Goal: Information Seeking & Learning: Learn about a topic

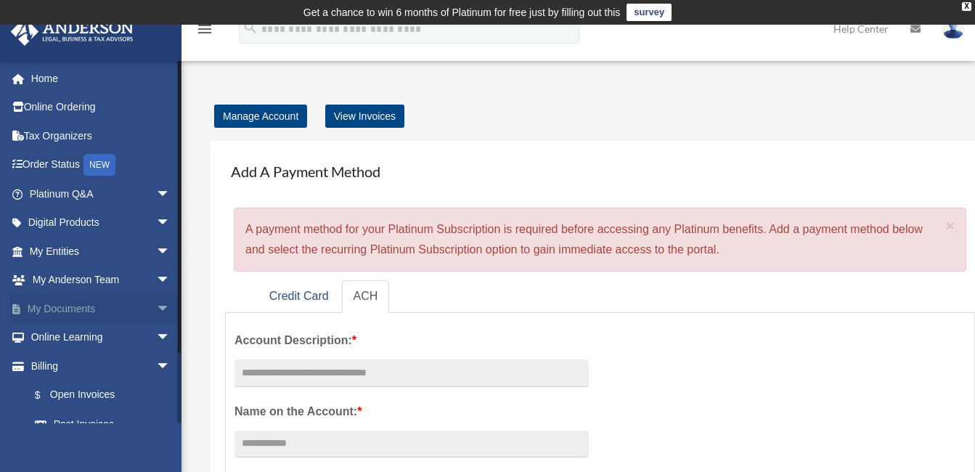
click at [46, 309] on link "My Documents arrow_drop_down" at bounding box center [101, 308] width 182 height 29
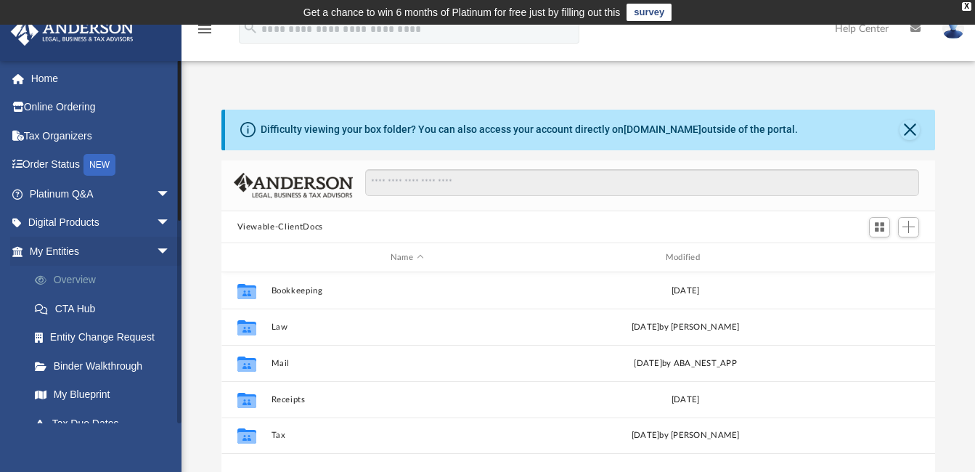
scroll to position [319, 703]
click at [966, 4] on div "X" at bounding box center [966, 6] width 9 height 9
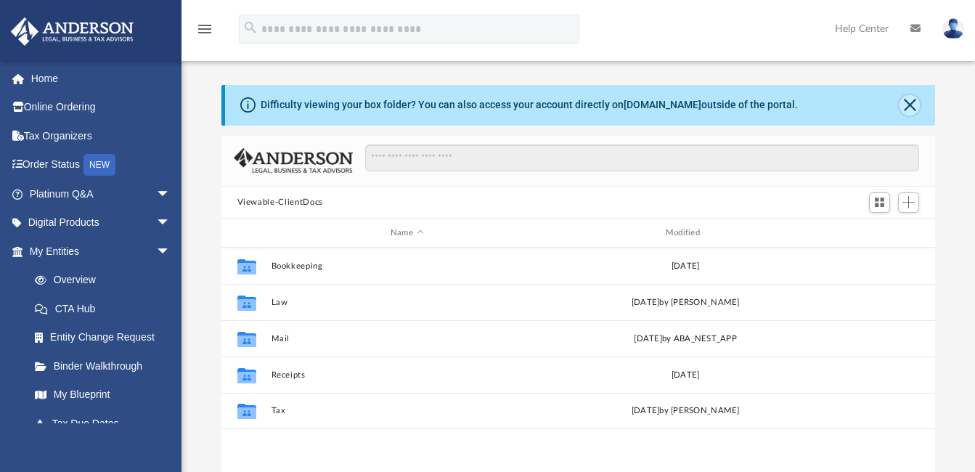
click at [911, 105] on button "Close" at bounding box center [910, 105] width 20 height 20
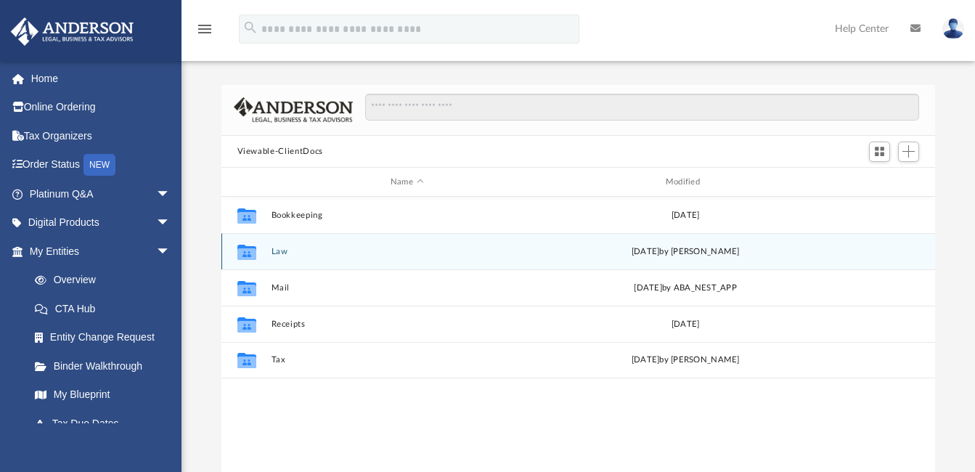
click at [278, 256] on button "Law" at bounding box center [407, 251] width 272 height 9
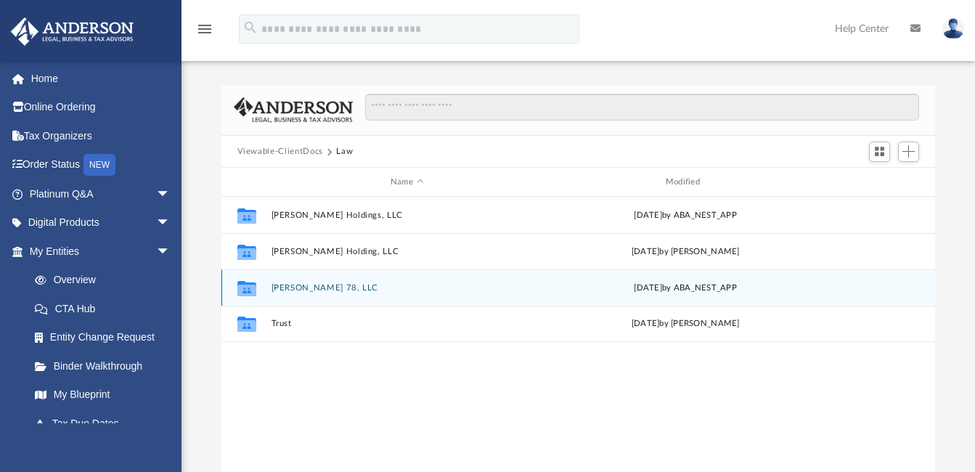
click at [293, 288] on button "[PERSON_NAME] 78, LLC" at bounding box center [407, 287] width 272 height 9
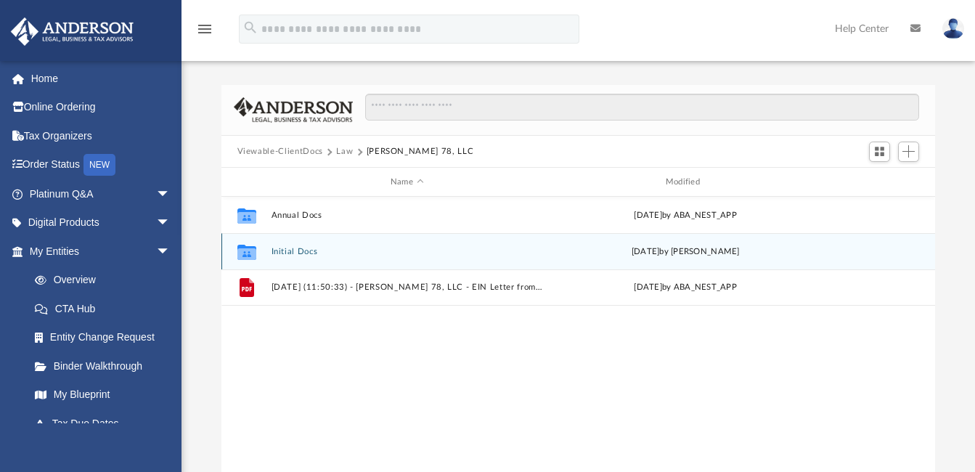
click at [288, 251] on button "Initial Docs" at bounding box center [407, 251] width 272 height 9
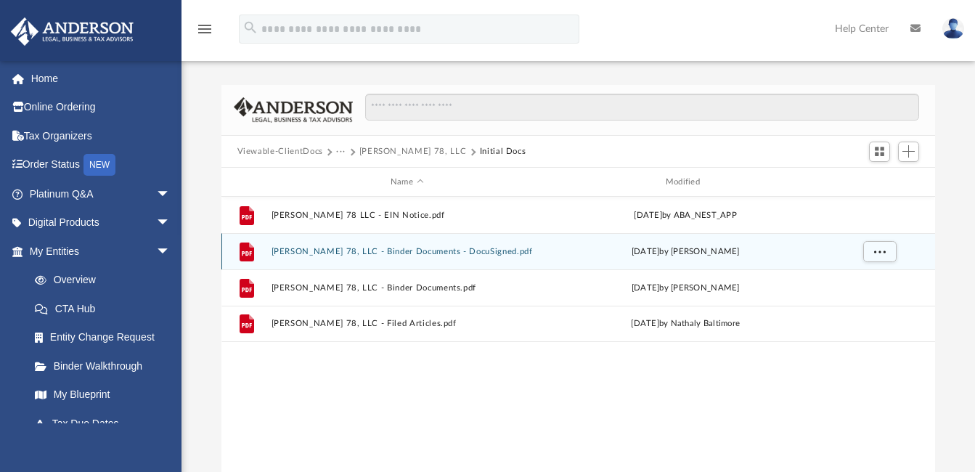
click at [303, 251] on button "[PERSON_NAME] 78, LLC - Binder Documents - DocuSigned.pdf" at bounding box center [407, 251] width 272 height 9
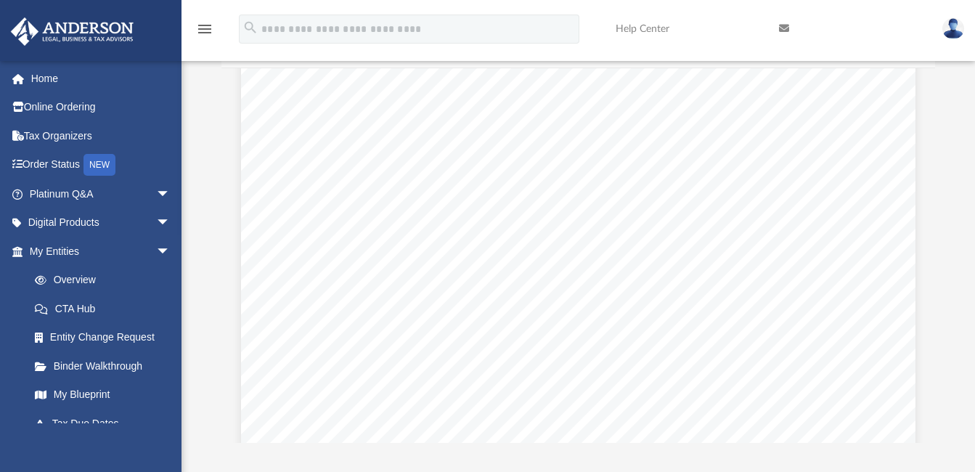
scroll to position [2923, 0]
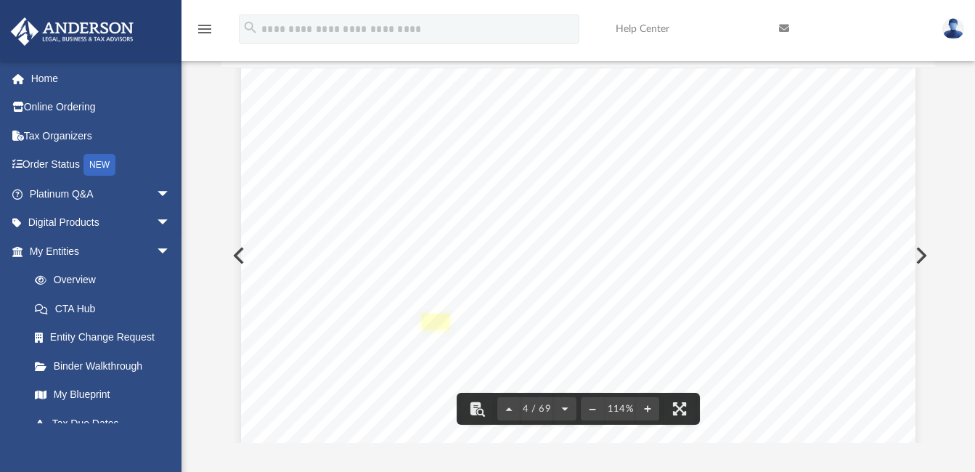
click at [433, 321] on link "Page 4" at bounding box center [436, 321] width 28 height 15
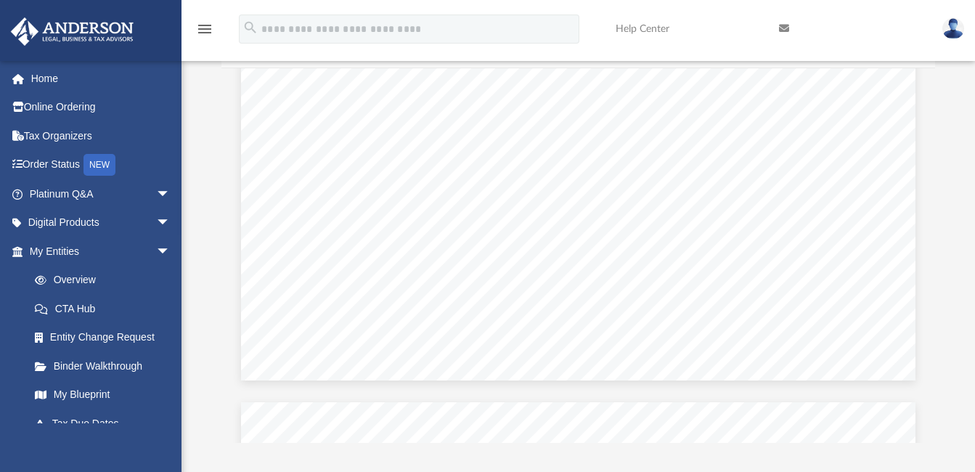
scroll to position [494, 0]
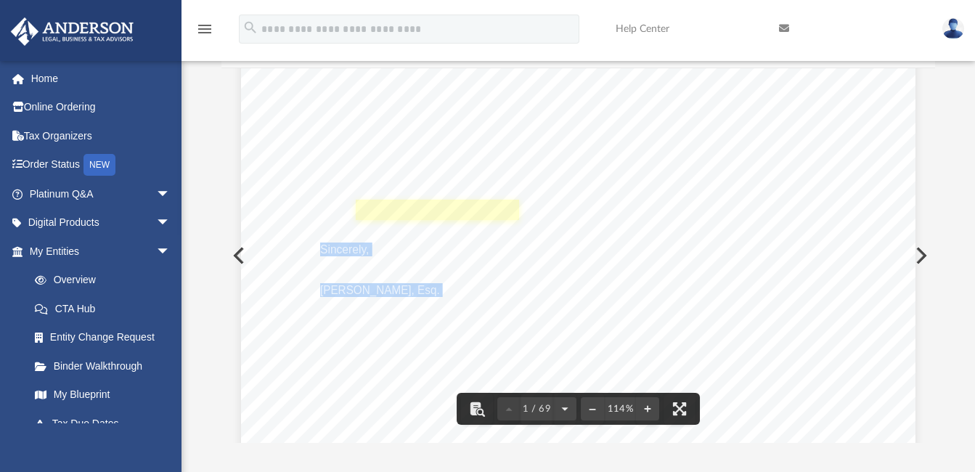
drag, startPoint x: 515, startPoint y: 207, endPoint x: 428, endPoint y: 213, distance: 87.4
click at [428, 213] on div "[PERSON_NAME] [STREET_ADDRESS][PERSON_NAME][US_STATE] Re: [PERSON_NAME] 78, LLC…" at bounding box center [578, 22] width 675 height 895
click at [429, 208] on link "Page 1" at bounding box center [437, 210] width 163 height 20
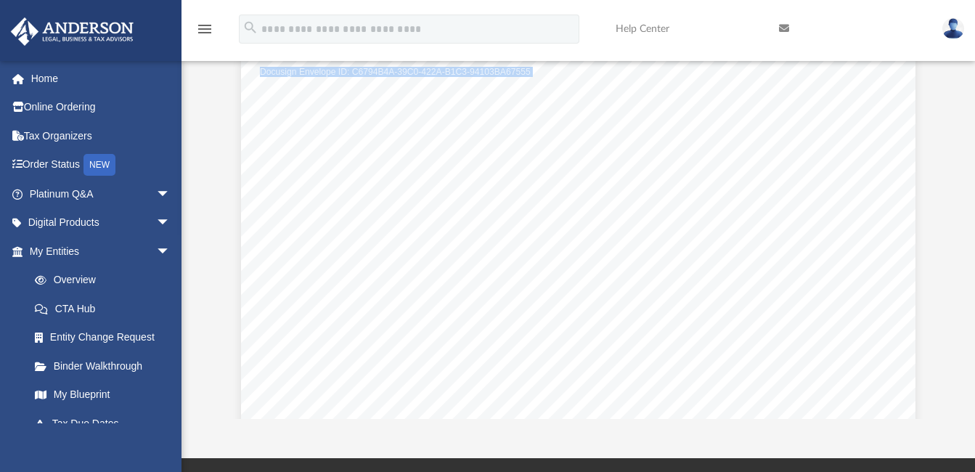
scroll to position [80, 0]
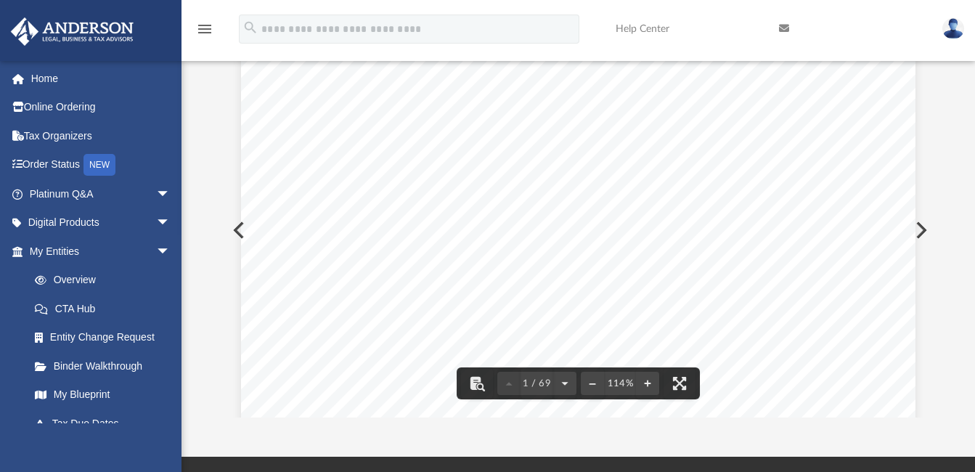
click at [929, 396] on div "Scroll to top vertical_align_top" at bounding box center [934, 395] width 30 height 30
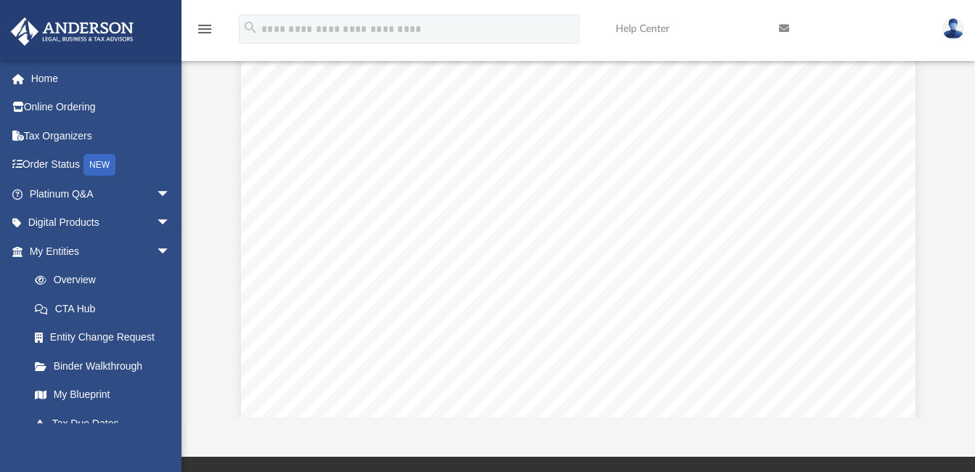
click at [929, 396] on div "Scroll to top vertical_align_top" at bounding box center [934, 395] width 30 height 30
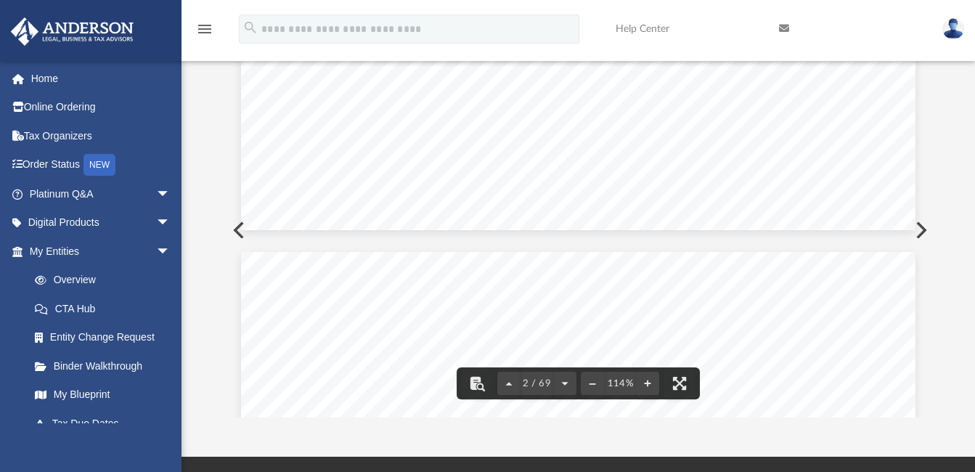
scroll to position [974, 0]
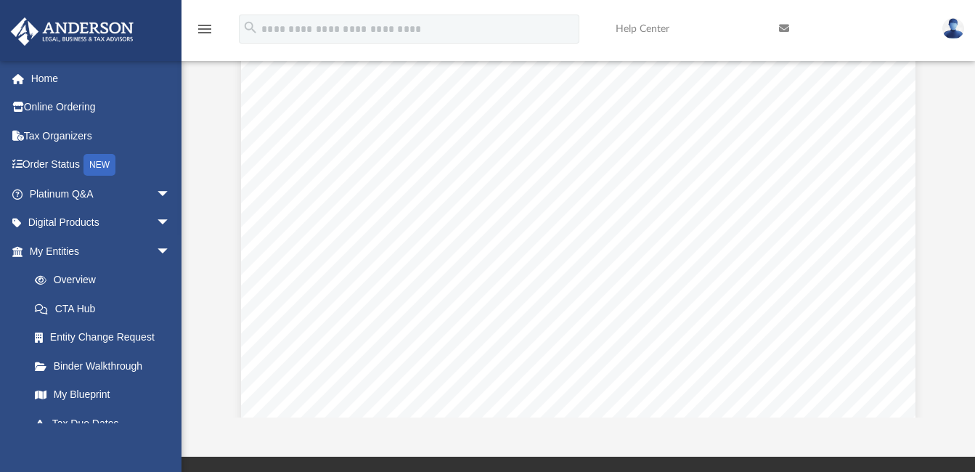
click at [929, 395] on div "Scroll to top vertical_align_top" at bounding box center [934, 395] width 30 height 30
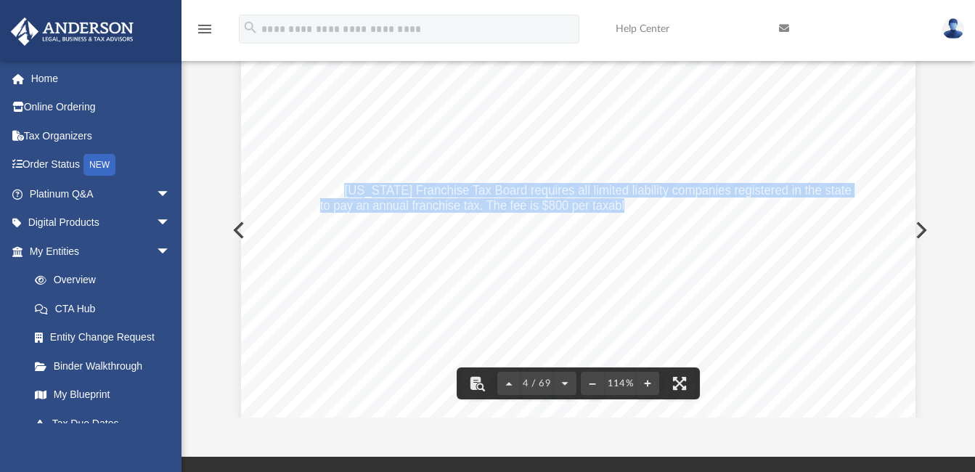
drag, startPoint x: 338, startPoint y: 185, endPoint x: 620, endPoint y: 211, distance: 282.9
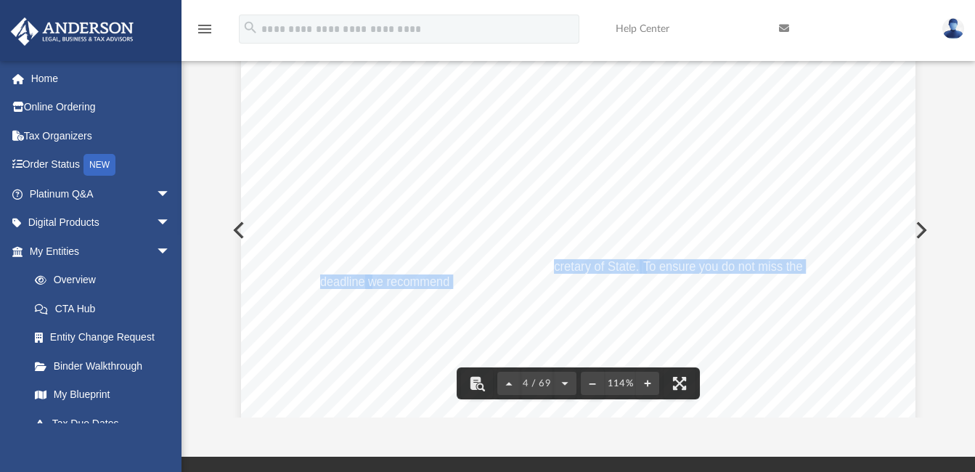
drag, startPoint x: 448, startPoint y: 283, endPoint x: 546, endPoint y: 272, distance: 98.6
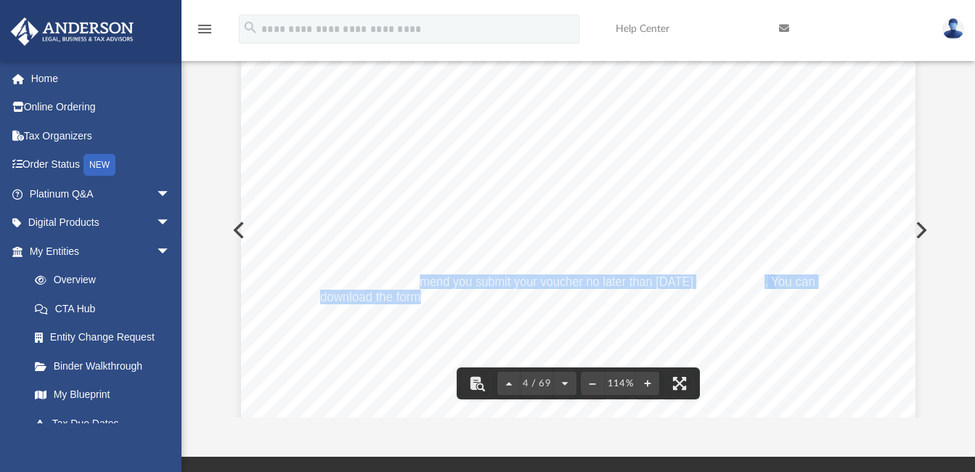
drag, startPoint x: 415, startPoint y: 298, endPoint x: 414, endPoint y: 277, distance: 21.1
click at [546, 313] on div "Common Banking Account Questions Who will be the [PERSON_NAME] on the account? …" at bounding box center [578, 251] width 675 height 873
click at [831, 330] on div "Common Banking Account Questions Who will be the [PERSON_NAME] on the account? …" at bounding box center [578, 251] width 675 height 873
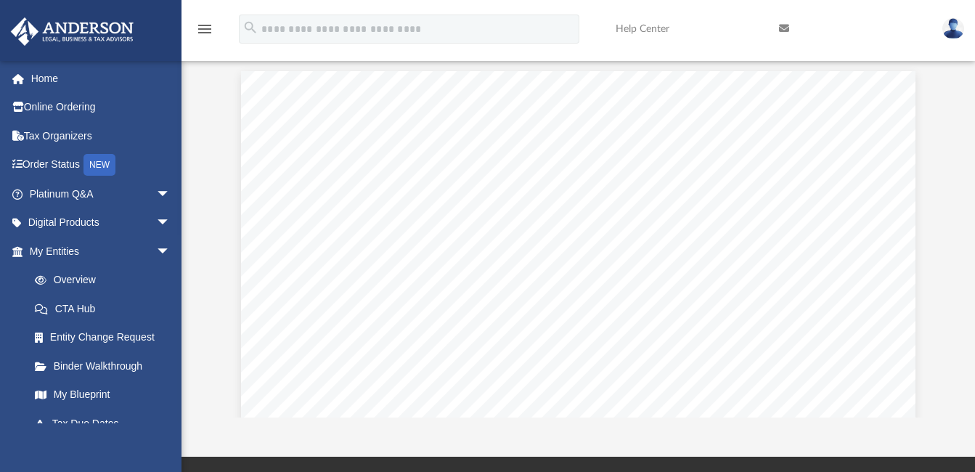
scroll to position [10580, 0]
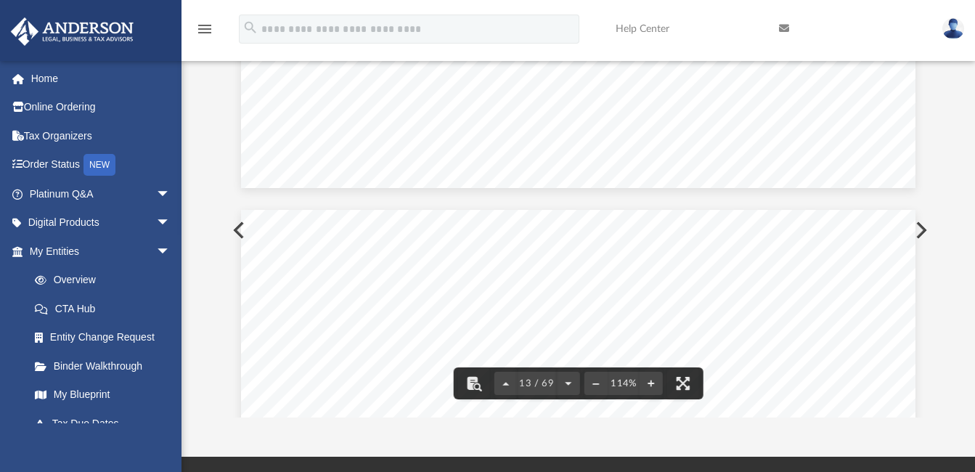
click at [931, 396] on div "Scroll to top vertical_align_top" at bounding box center [934, 395] width 30 height 30
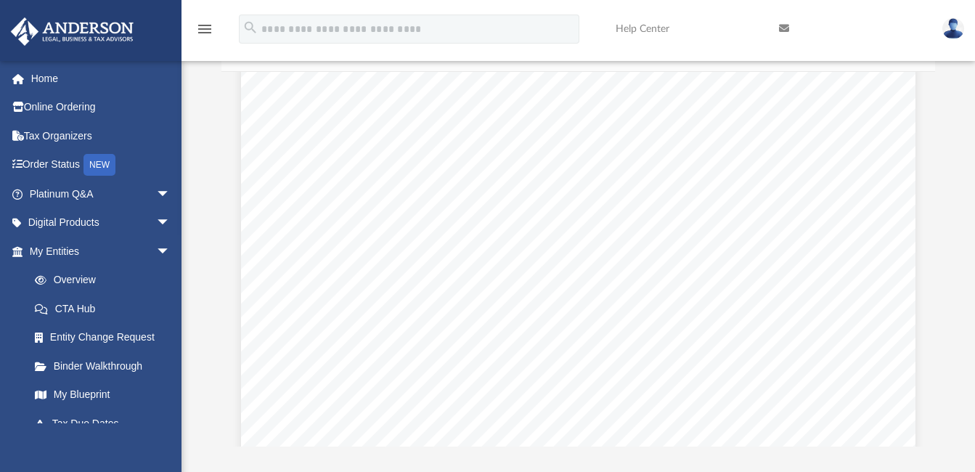
scroll to position [2924, 0]
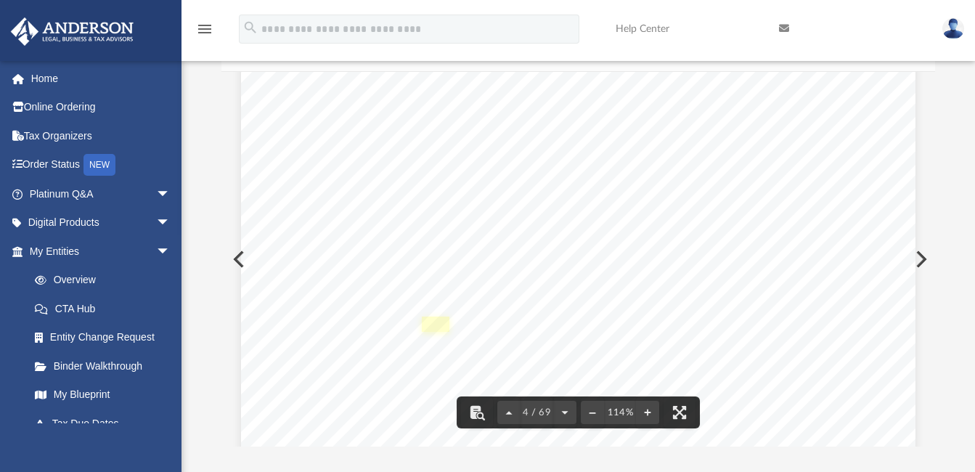
click at [429, 325] on link "Page 4" at bounding box center [436, 324] width 28 height 15
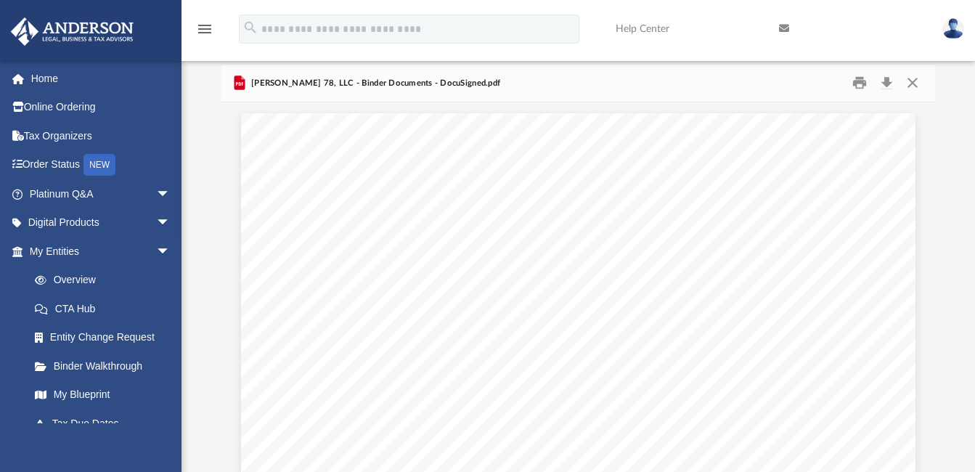
scroll to position [0, 0]
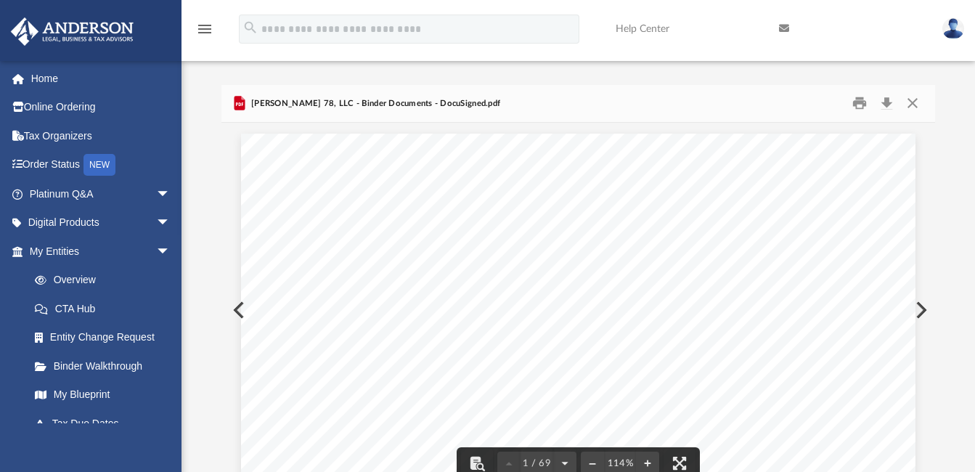
click at [260, 110] on span "[PERSON_NAME] 78, LLC - Binder Documents - DocuSigned.pdf" at bounding box center [374, 103] width 252 height 13
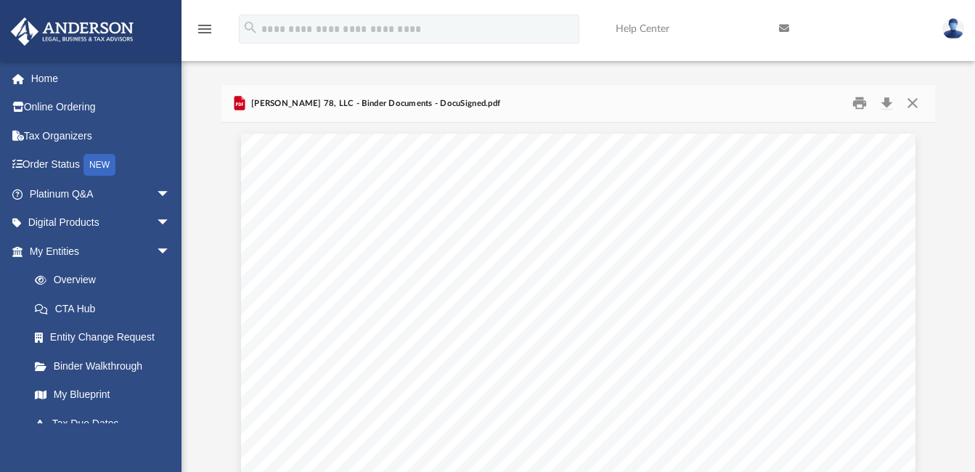
click at [258, 102] on span "[PERSON_NAME] 78, LLC - Binder Documents - DocuSigned.pdf" at bounding box center [374, 103] width 252 height 13
click at [280, 99] on span "[PERSON_NAME] 78, LLC - Binder Documents - DocuSigned.pdf" at bounding box center [374, 103] width 252 height 13
click at [914, 101] on button "Close" at bounding box center [913, 103] width 26 height 23
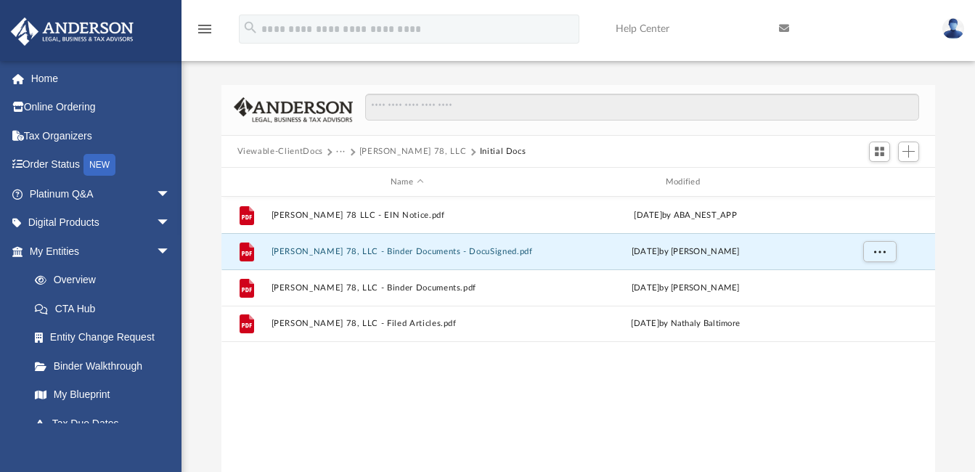
click at [955, 28] on img at bounding box center [953, 28] width 22 height 21
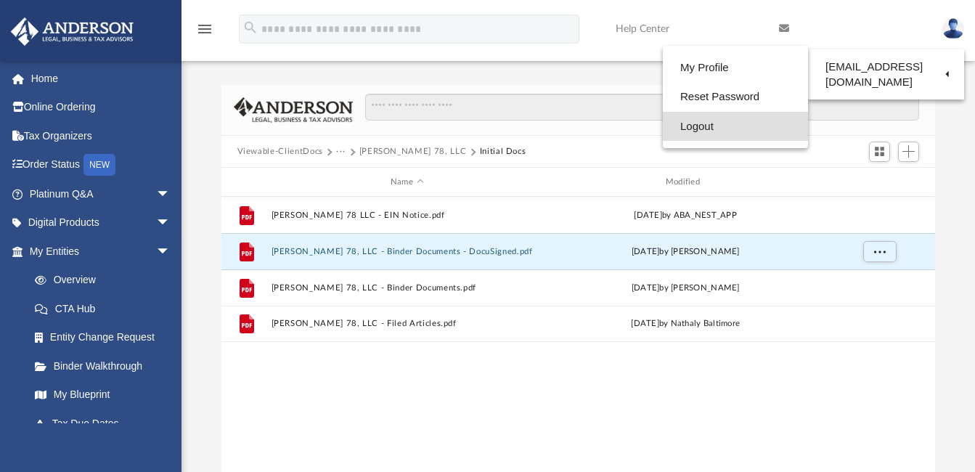
click at [709, 123] on link "Logout" at bounding box center [735, 127] width 145 height 30
